Goal: Information Seeking & Learning: Learn about a topic

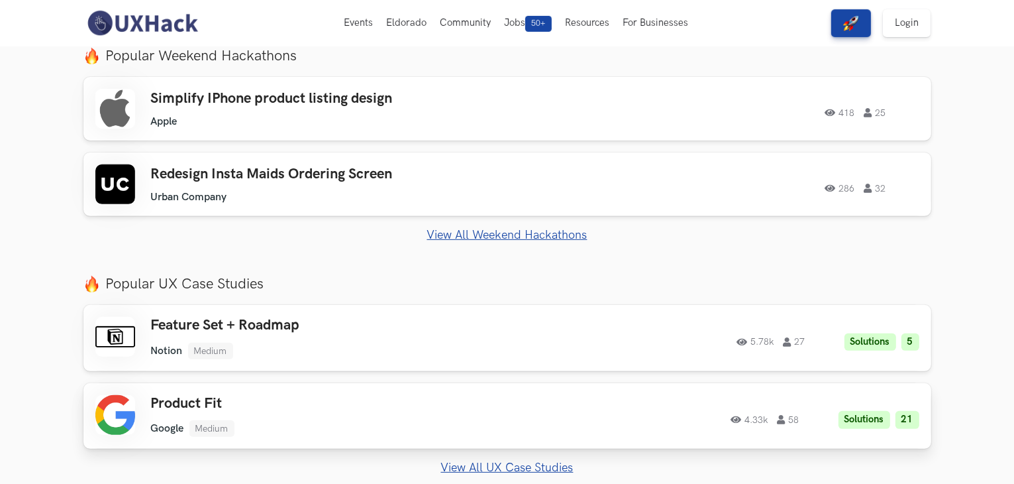
scroll to position [472, 0]
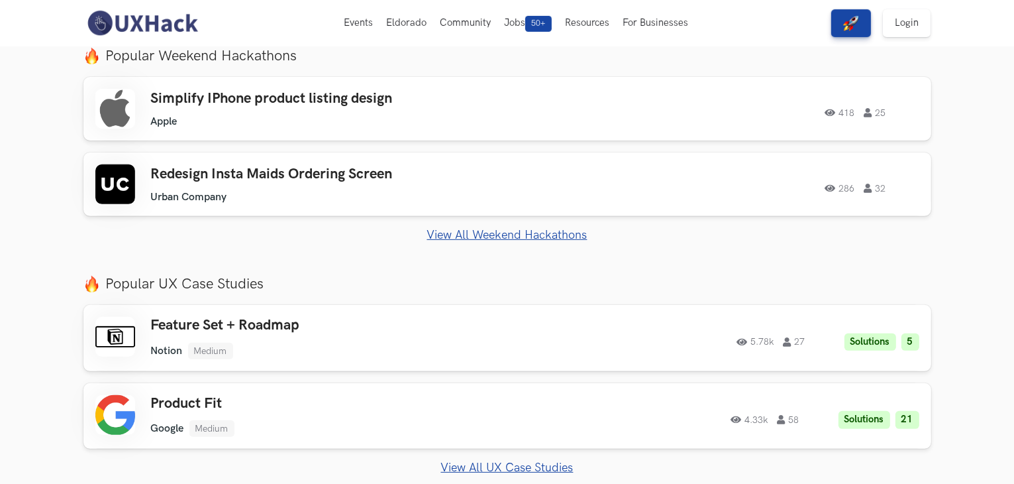
click at [482, 236] on link "View All Weekend Hackathons" at bounding box center [507, 235] width 848 height 14
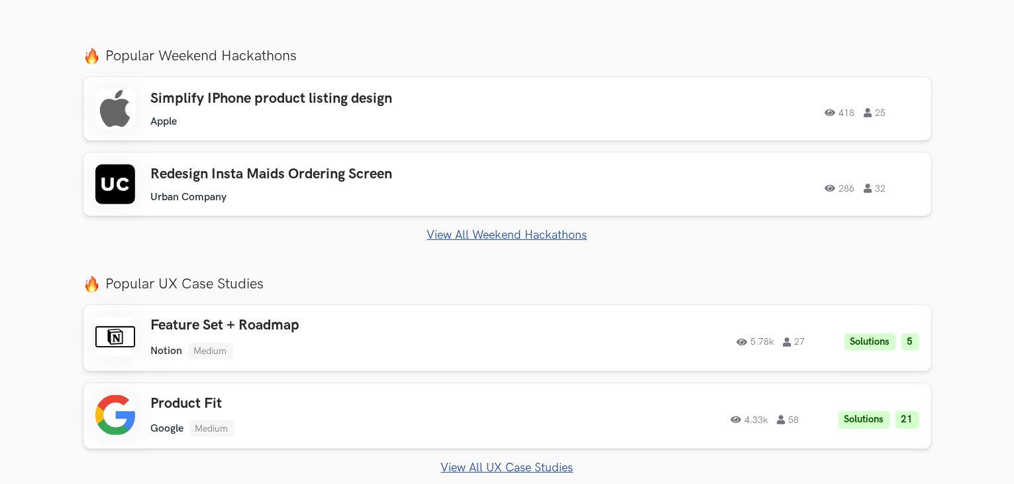
scroll to position [545, 0]
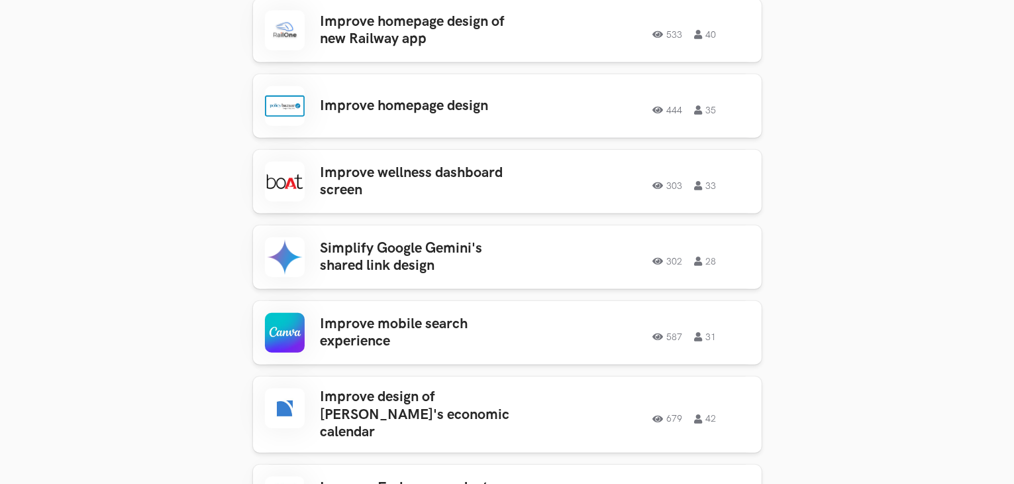
scroll to position [1046, 0]
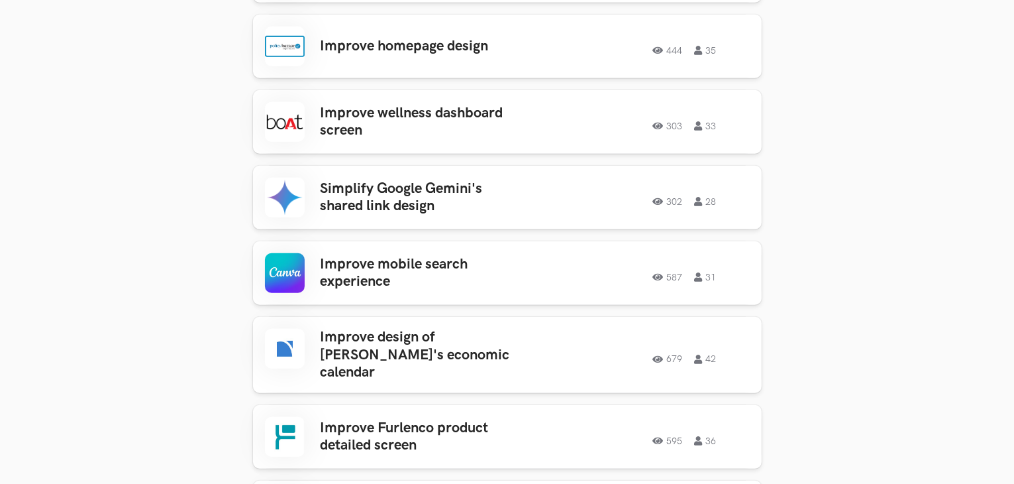
click at [485, 255] on div "Improve mobile search experience 587 31 587 31" at bounding box center [507, 273] width 485 height 40
